Goal: Task Accomplishment & Management: Use online tool/utility

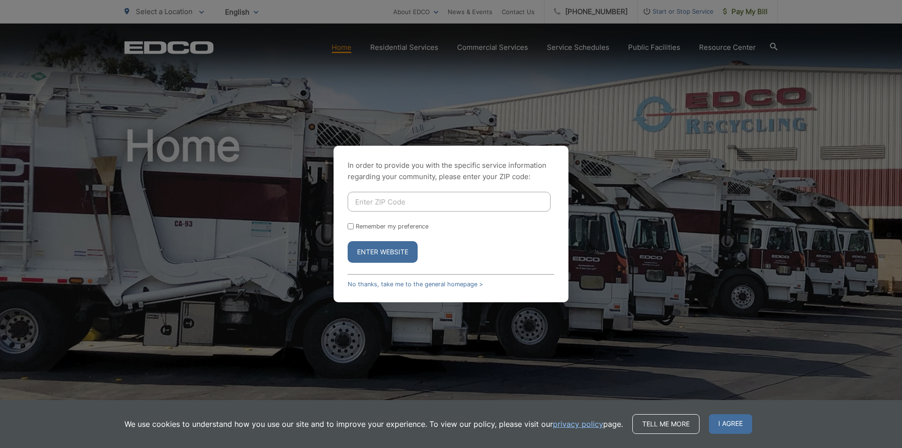
click at [375, 196] on input "Enter ZIP Code" at bounding box center [449, 202] width 203 height 20
type input "91977"
click at [404, 254] on button "Enter Website" at bounding box center [383, 252] width 70 height 22
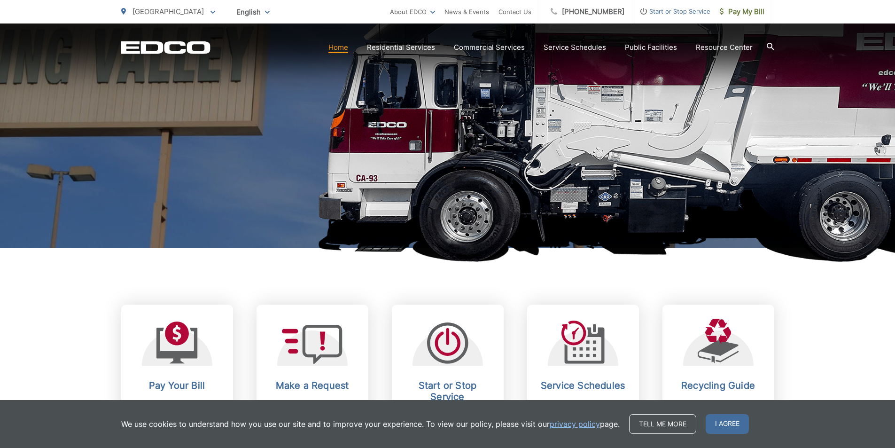
scroll to position [235, 0]
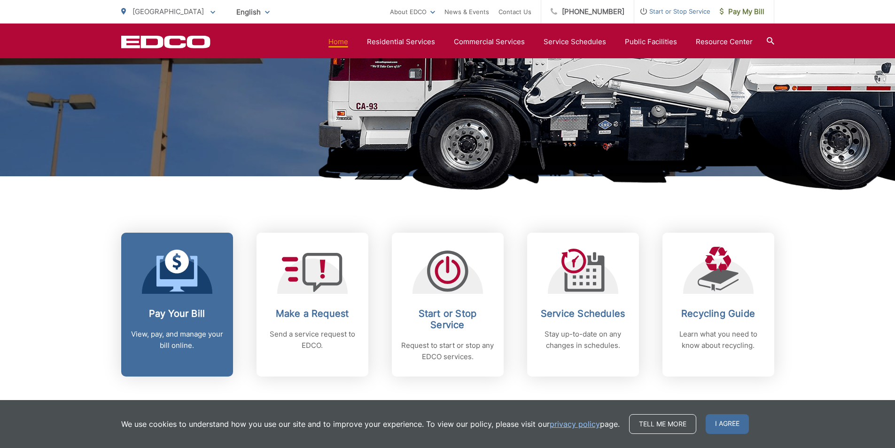
click at [217, 292] on link "Pay Your Bill View, pay, and manage your bill online." at bounding box center [177, 305] width 112 height 144
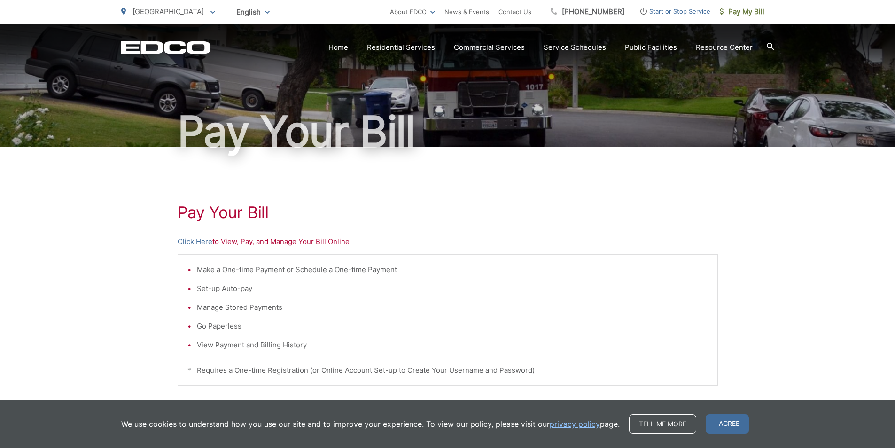
scroll to position [94, 0]
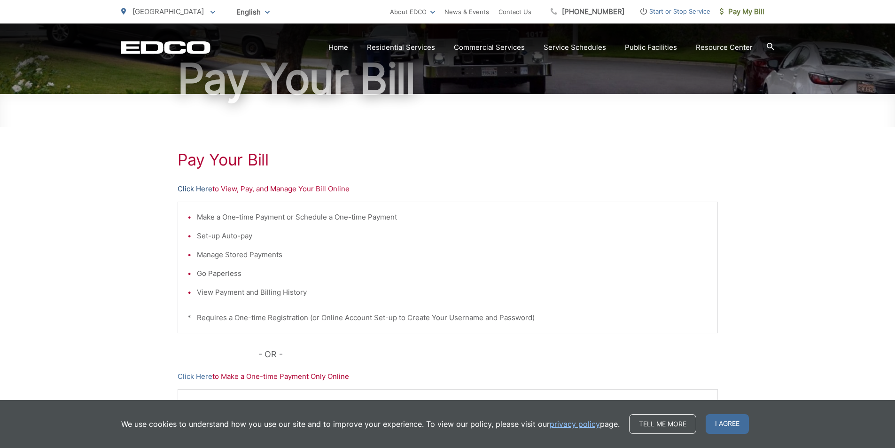
click at [205, 187] on link "Click Here" at bounding box center [195, 188] width 35 height 11
